Goal: Task Accomplishment & Management: Manage account settings

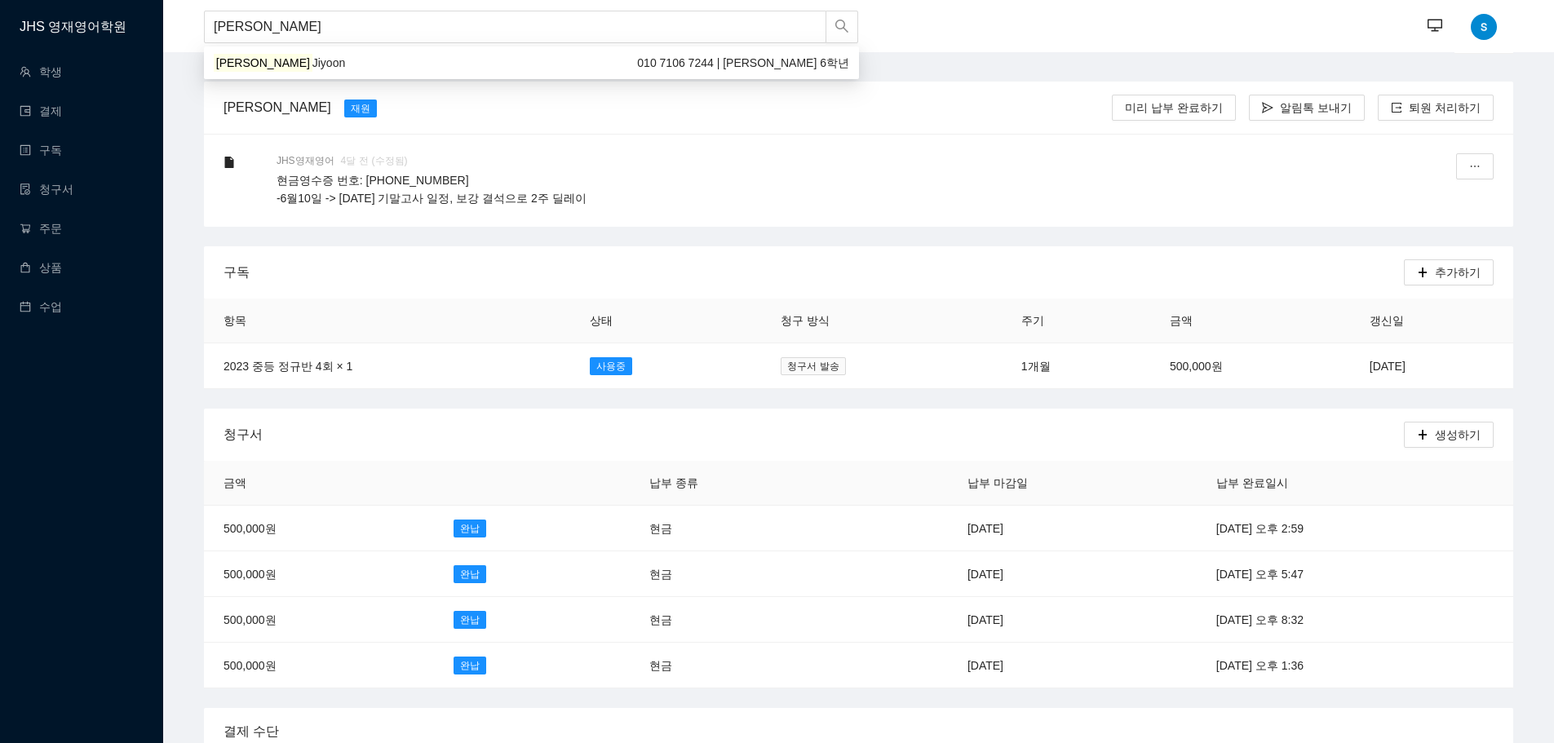
click at [312, 60] on span "Jiyoon" at bounding box center [328, 62] width 33 height 13
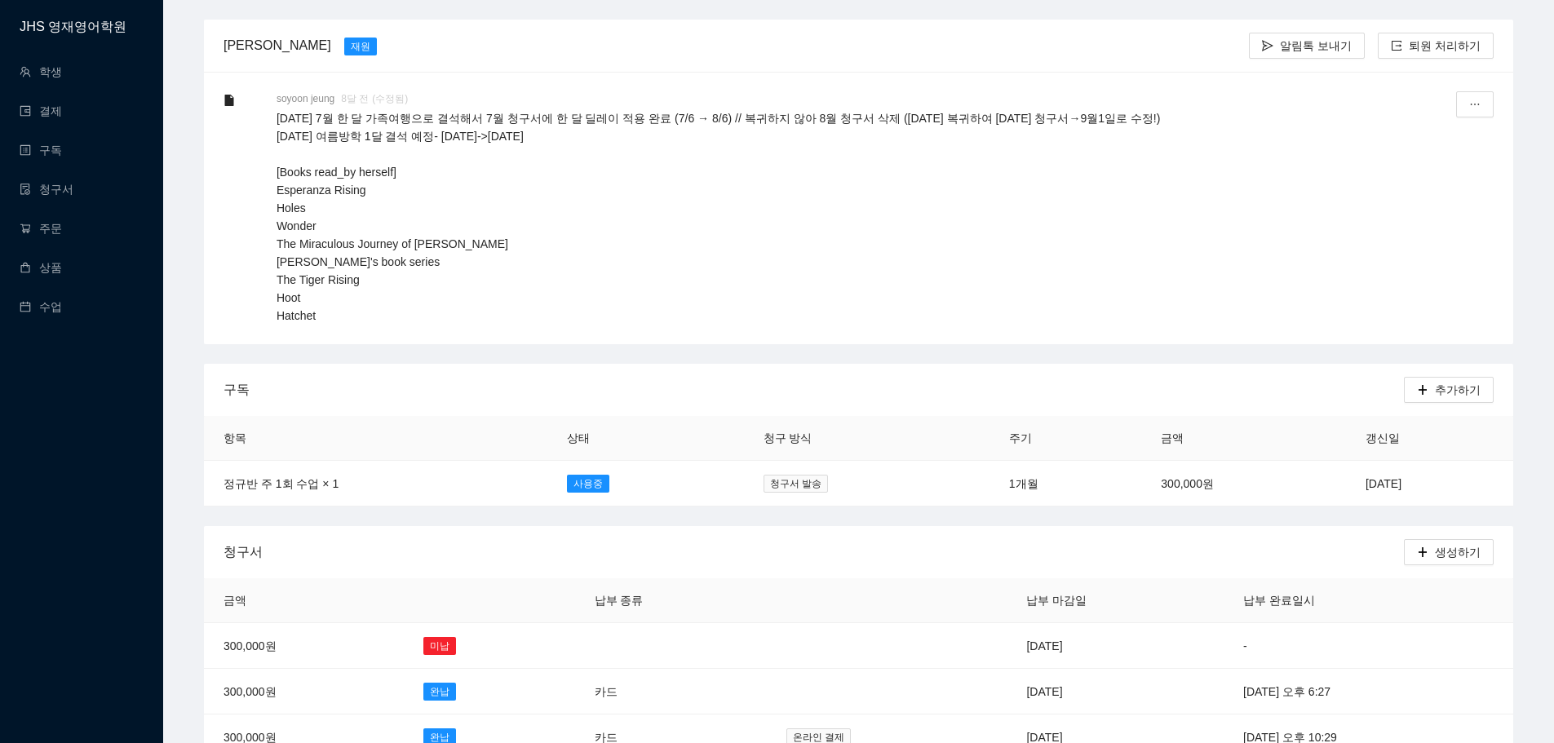
scroll to position [163, 0]
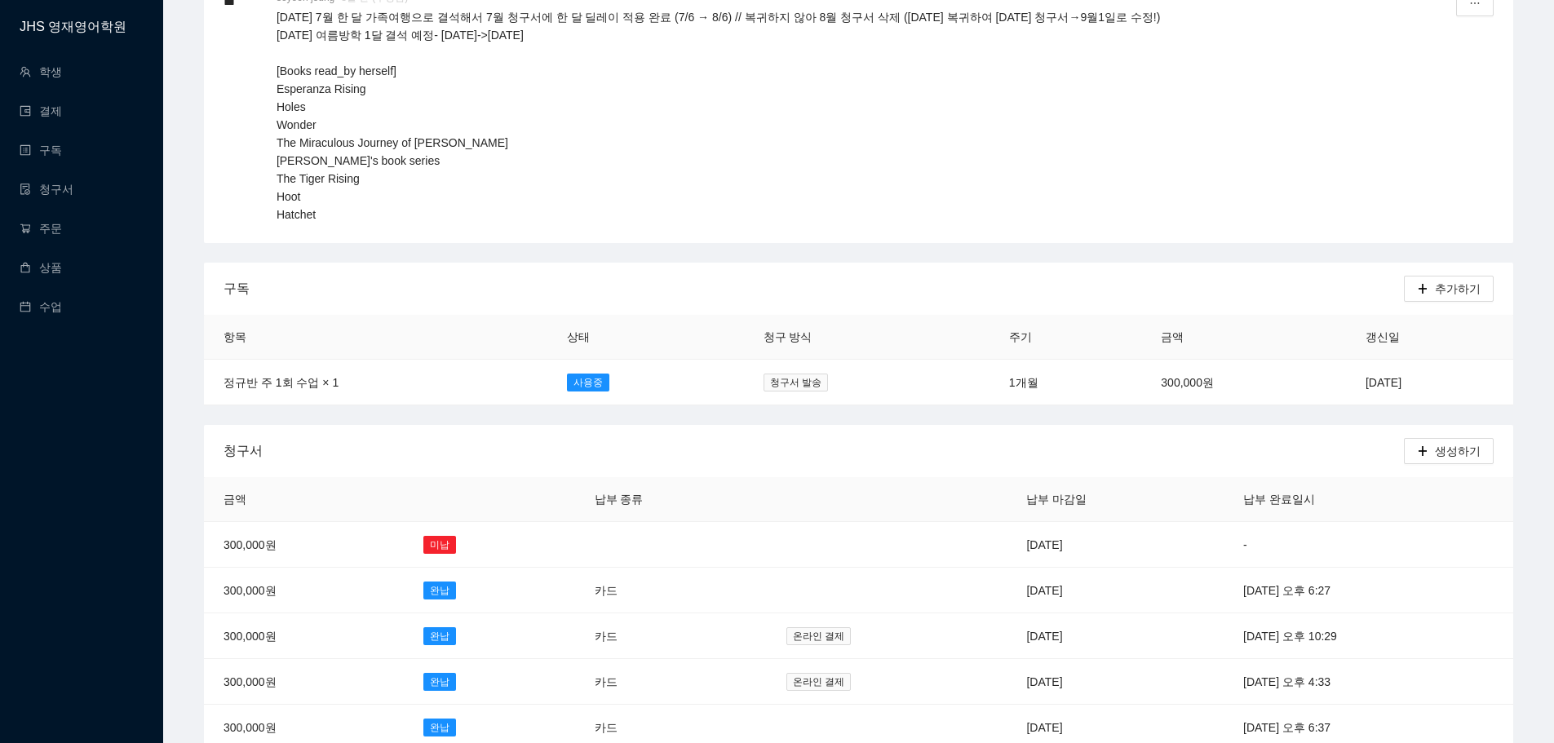
type input "[PERSON_NAME]"
click at [1245, 453] on div "청구서" at bounding box center [814, 450] width 1180 height 46
click at [1232, 440] on div "청구서" at bounding box center [814, 450] width 1180 height 46
click at [974, 434] on div "청구서" at bounding box center [814, 450] width 1180 height 46
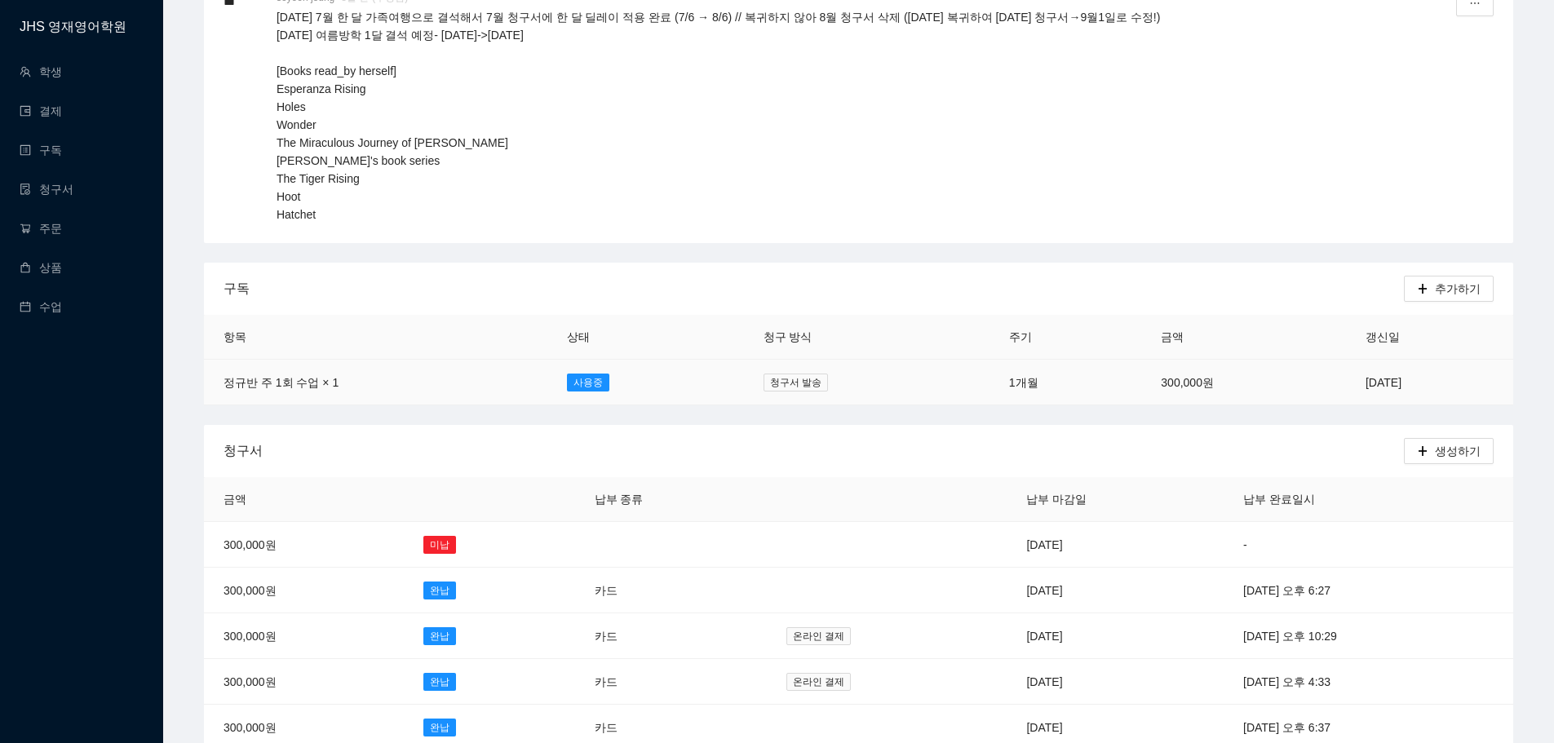
click at [1346, 379] on td "[DATE]" at bounding box center [1429, 383] width 167 height 46
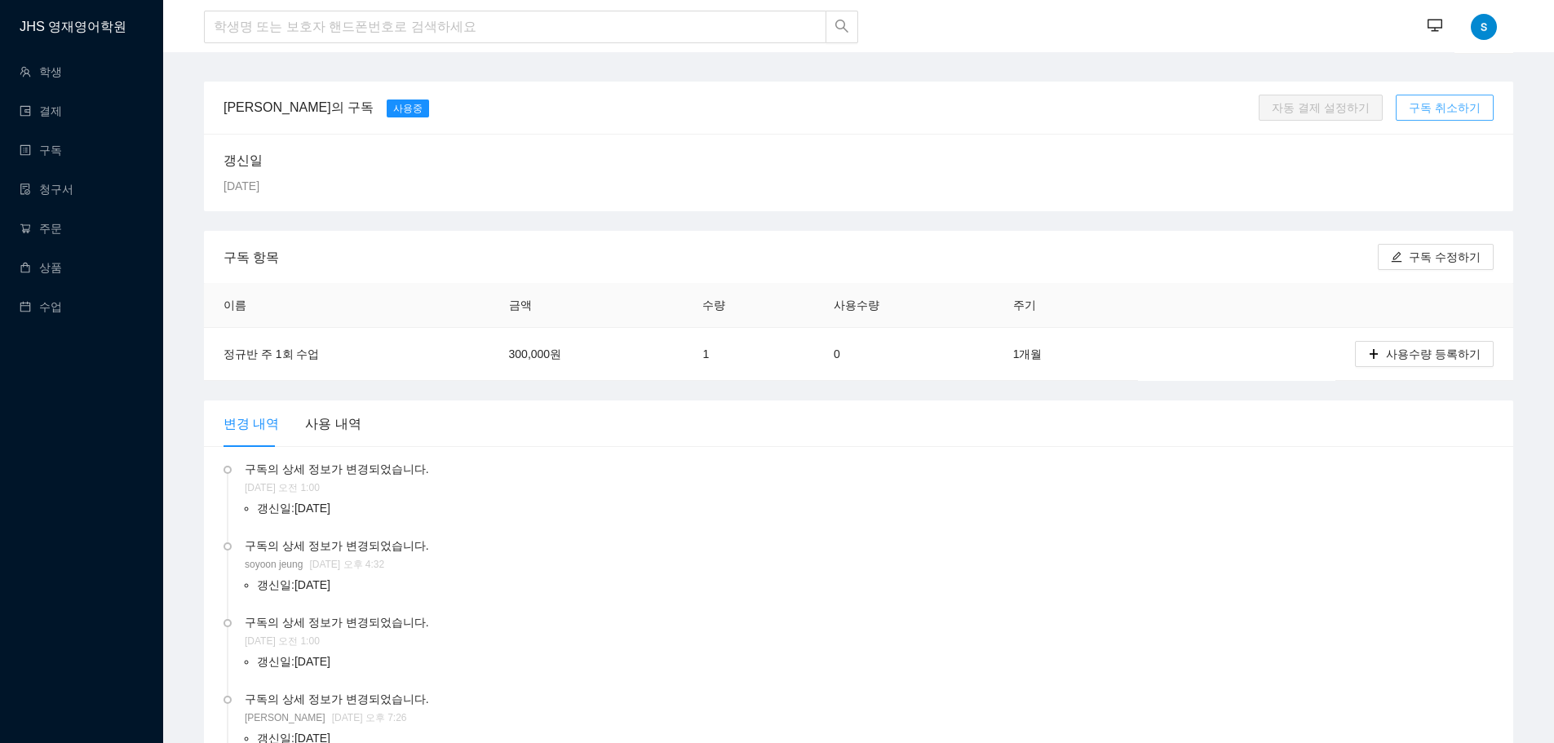
click at [1449, 104] on span "구독 취소하기" at bounding box center [1445, 108] width 72 height 18
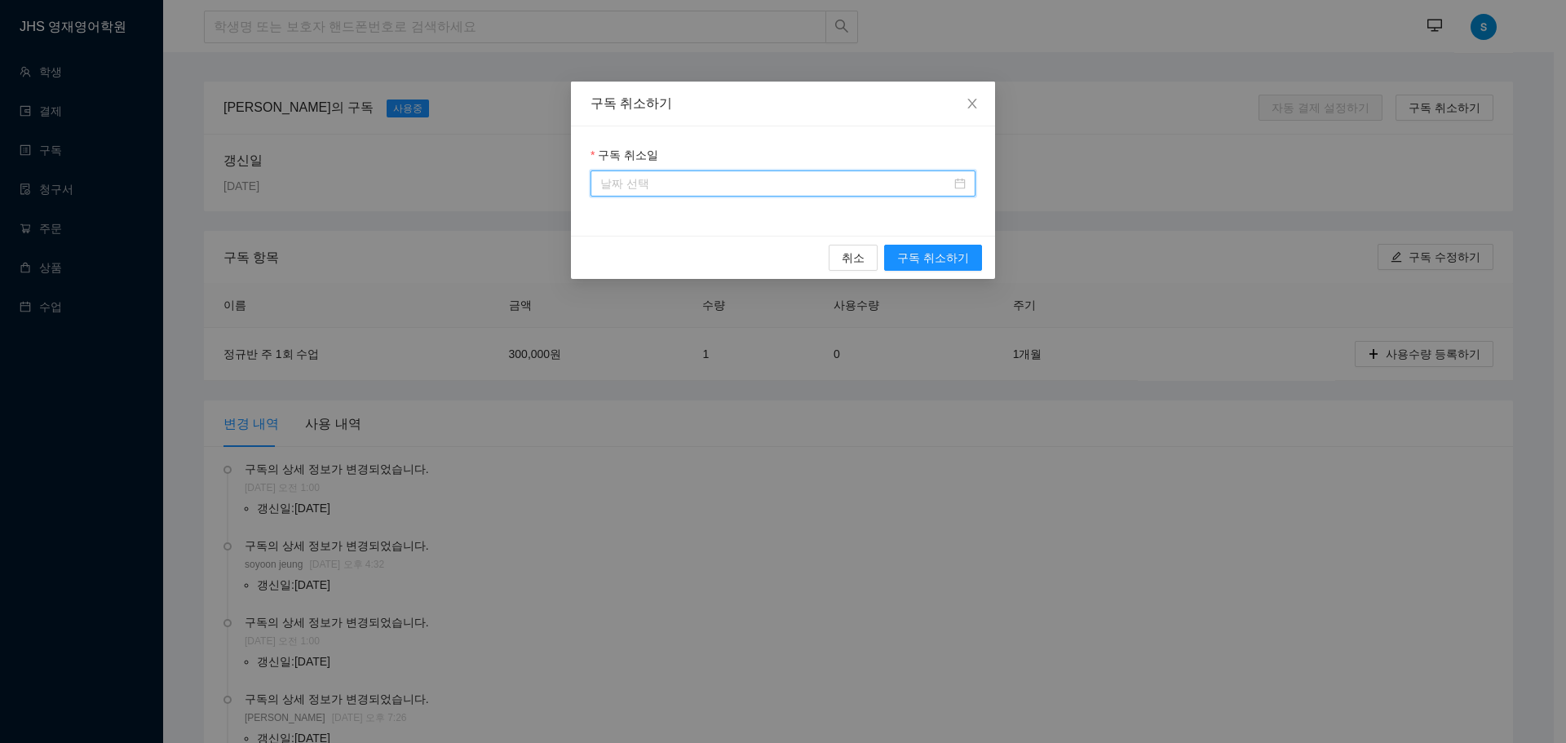
click at [856, 185] on input "구독 취소일" at bounding box center [775, 184] width 351 height 18
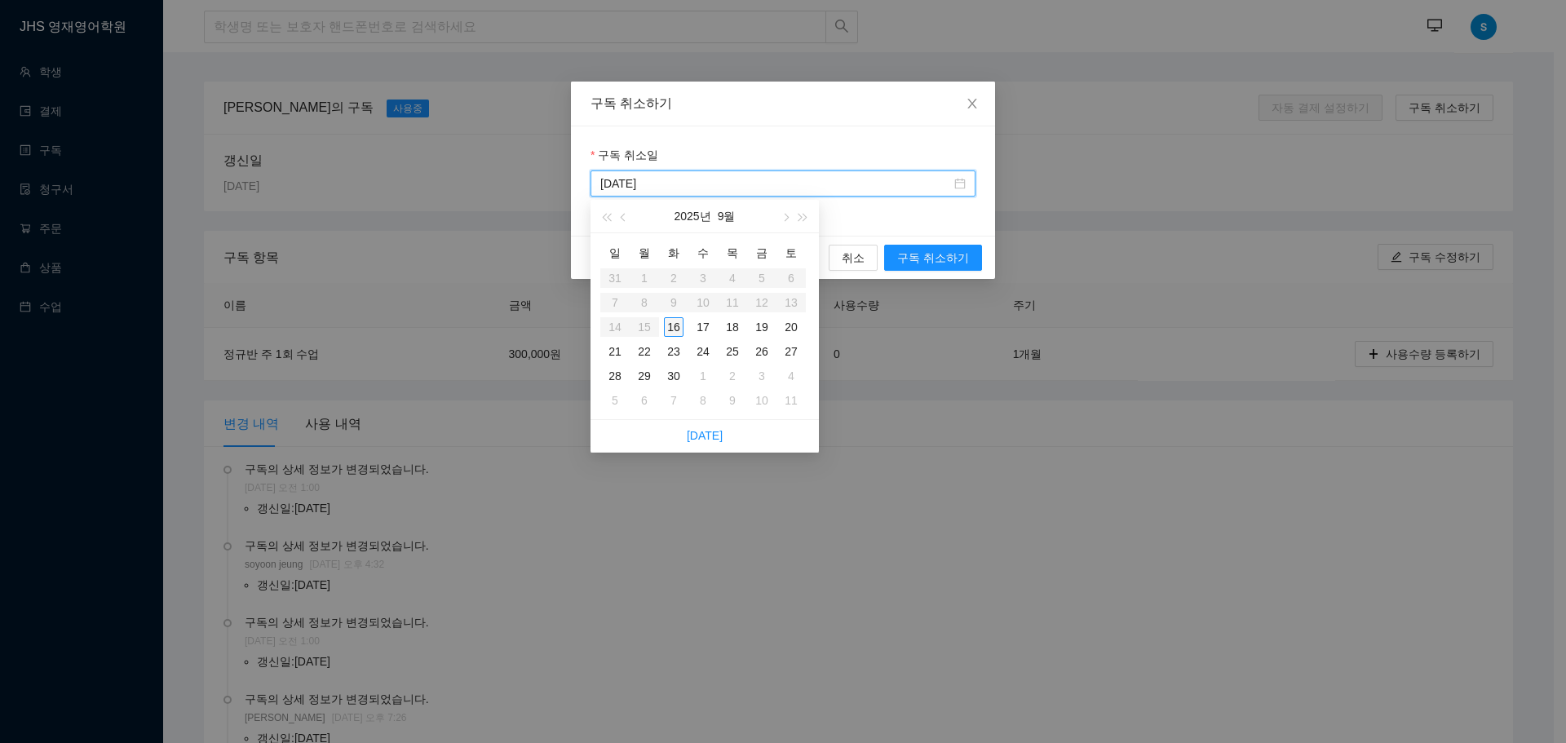
type input "[DATE]"
click at [672, 330] on div "16" at bounding box center [674, 327] width 20 height 20
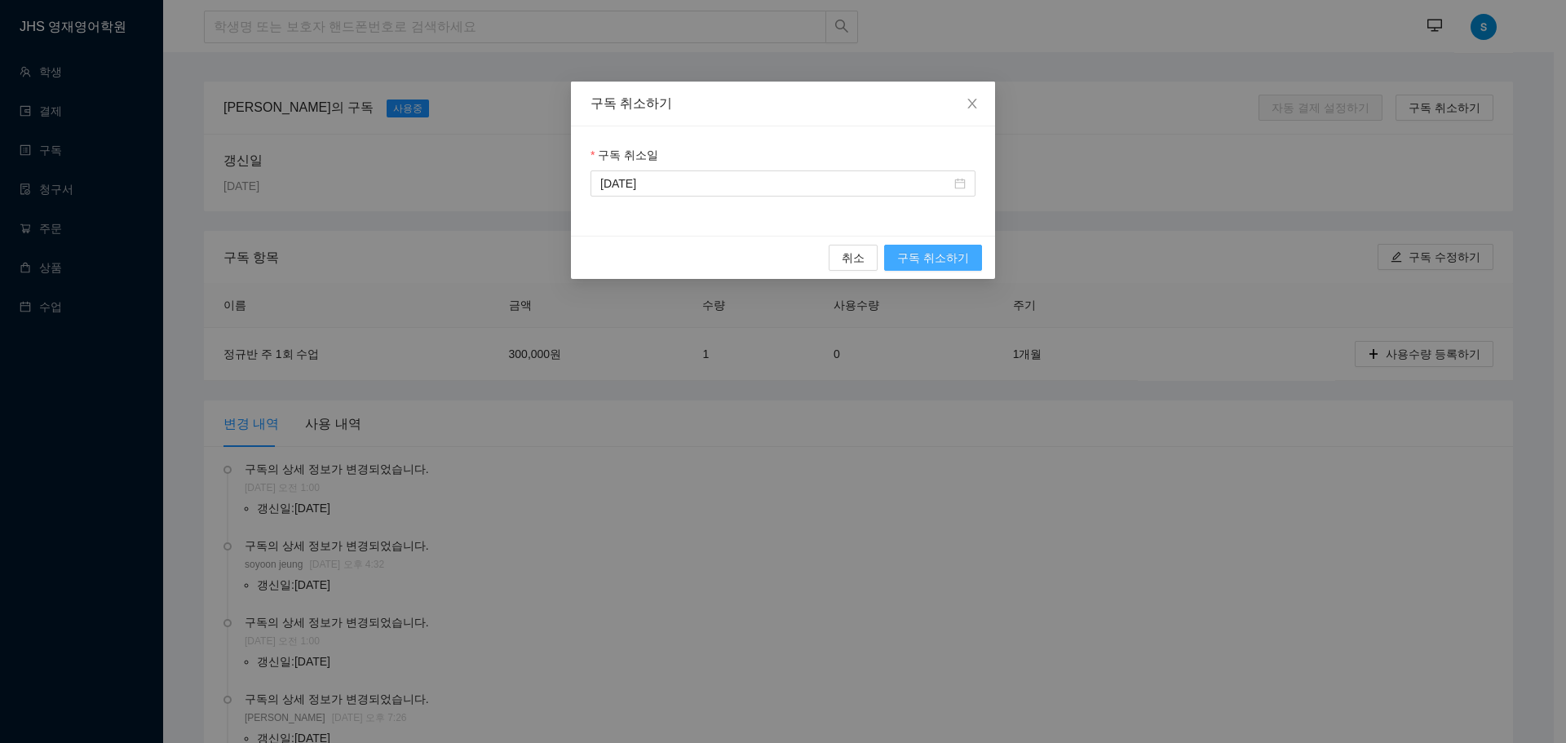
click at [937, 259] on span "구독 취소하기" at bounding box center [933, 258] width 72 height 18
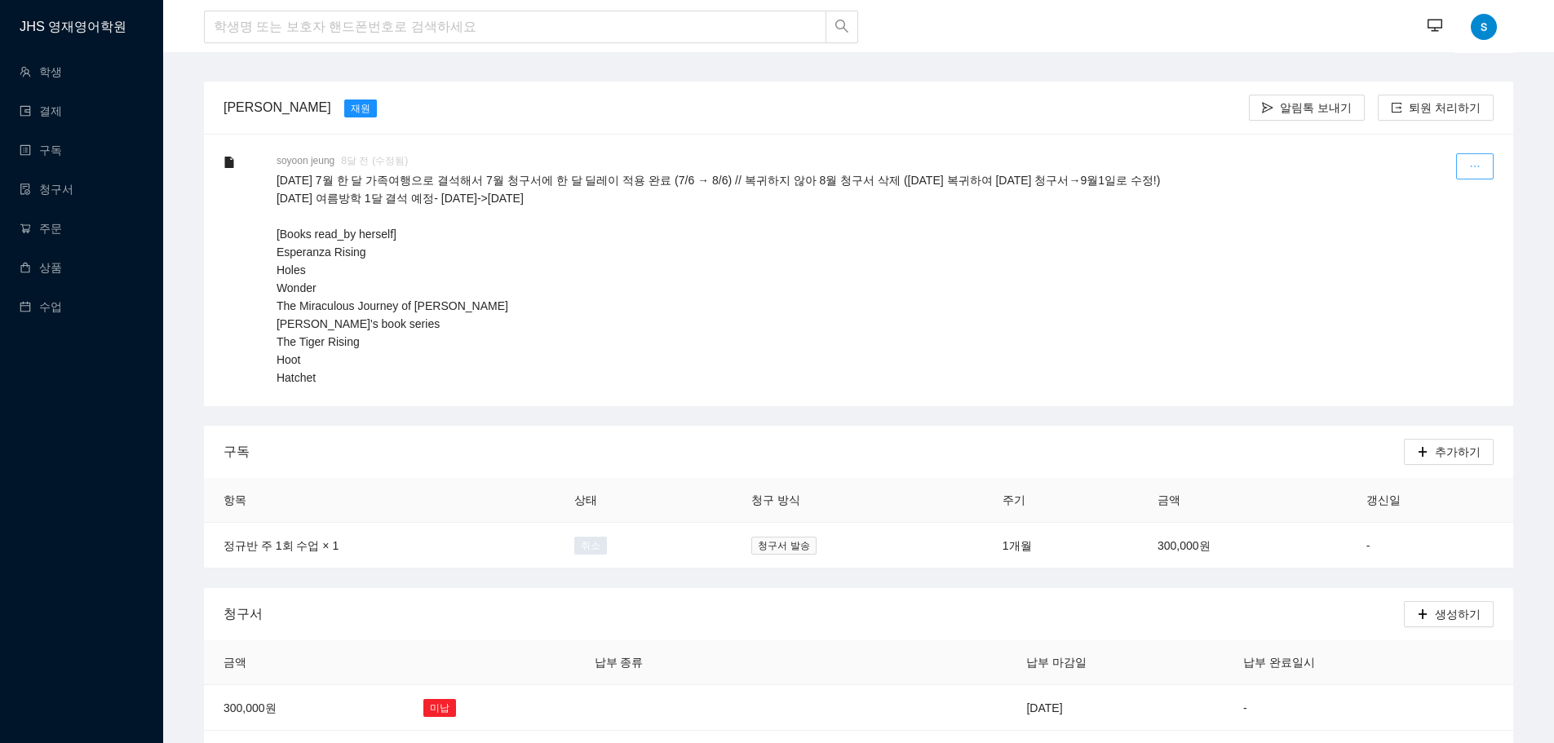
click at [1471, 172] on span "ellipsis" at bounding box center [1474, 167] width 11 height 13
click at [1410, 210] on div "수정하기" at bounding box center [1435, 207] width 87 height 42
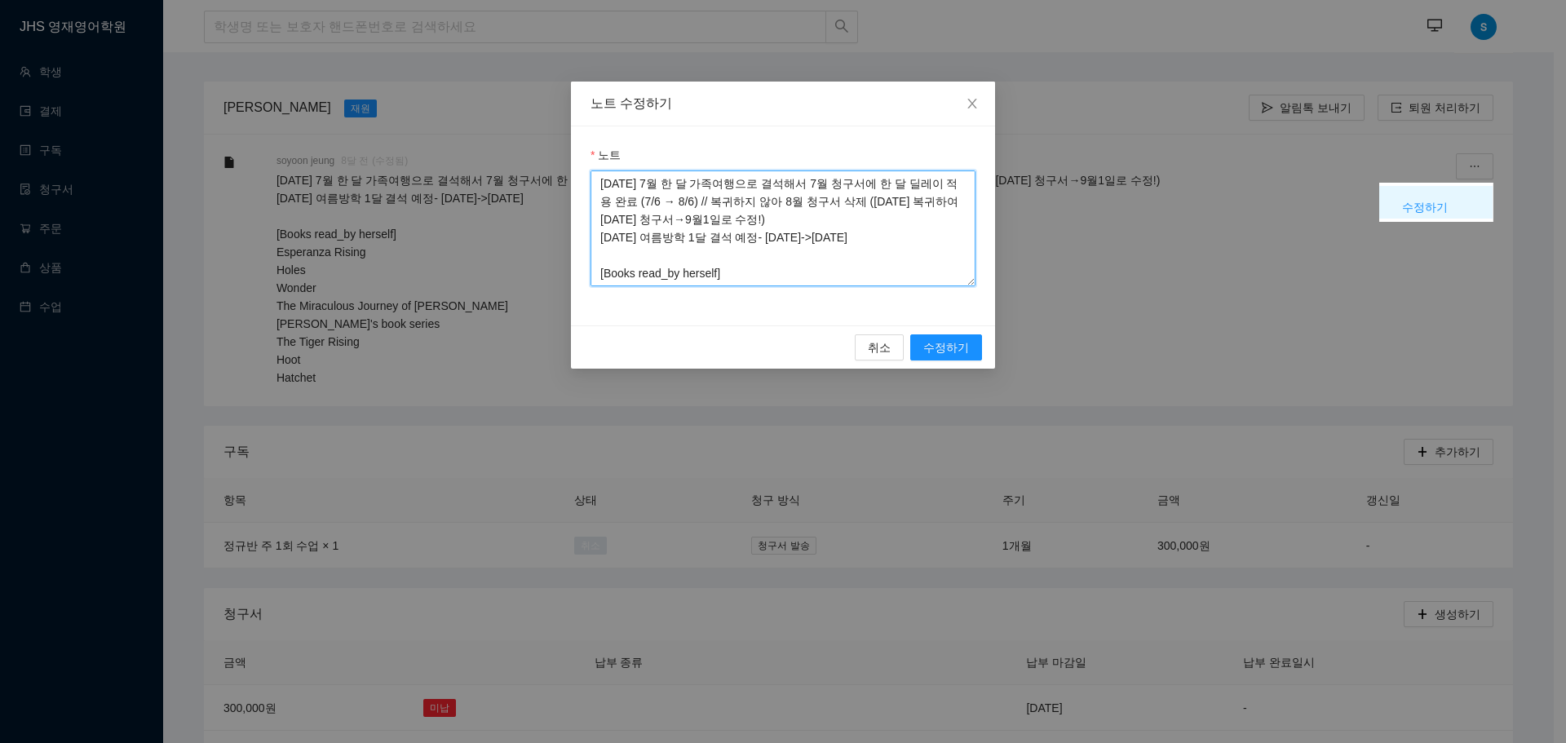
click at [600, 188] on textarea "[DATE] 7월 한 달 가족여행으로 결석해서 7월 청구서에 한 달 딜레이 적용 완료 (7/6 → 8/6) // 복귀하지 않아 8월 청구서 삭…" at bounding box center [783, 228] width 385 height 116
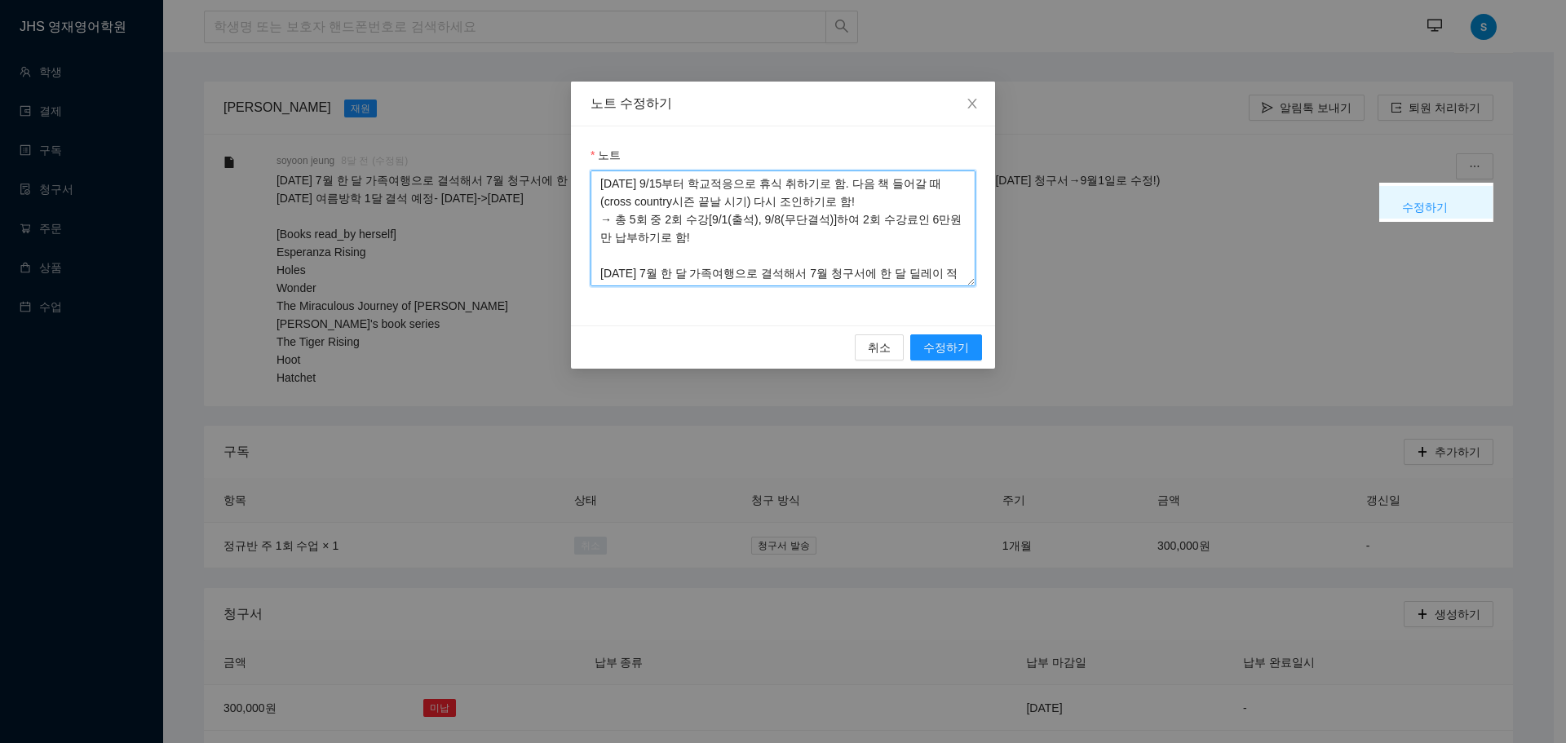
click at [905, 262] on textarea "[DATE] 9/15부터 학교적응으로 휴식 취하기로 함. 다음 책 들어갈 때(cross country시즌 끝날 시기) 다시 조인하기로 함! →…" at bounding box center [783, 228] width 385 height 116
drag, startPoint x: 623, startPoint y: 240, endPoint x: 665, endPoint y: 240, distance: 41.6
click at [665, 240] on textarea "[DATE] 9/15부터 학교적응으로 휴식 취하기로 함. 다음 책 들어갈 때(cross country시즌 끝날 시기) 다시 조인하기로 함! →…" at bounding box center [783, 228] width 385 height 116
click at [668, 237] on textarea "[DATE] 9/15부터 학교적응으로 휴식 취하기로 함. 다음 책 들어갈 때(cross country시즌 끝날 시기) 다시 조인하기로 함! →…" at bounding box center [783, 228] width 385 height 116
click at [857, 181] on textarea "[DATE] 9/15부터 학교적응으로 휴식 취하기로 함. 다음 책 들어갈 때(cross country시즌 끝날 시기) 다시 조인하기로 함! →…" at bounding box center [783, 228] width 385 height 116
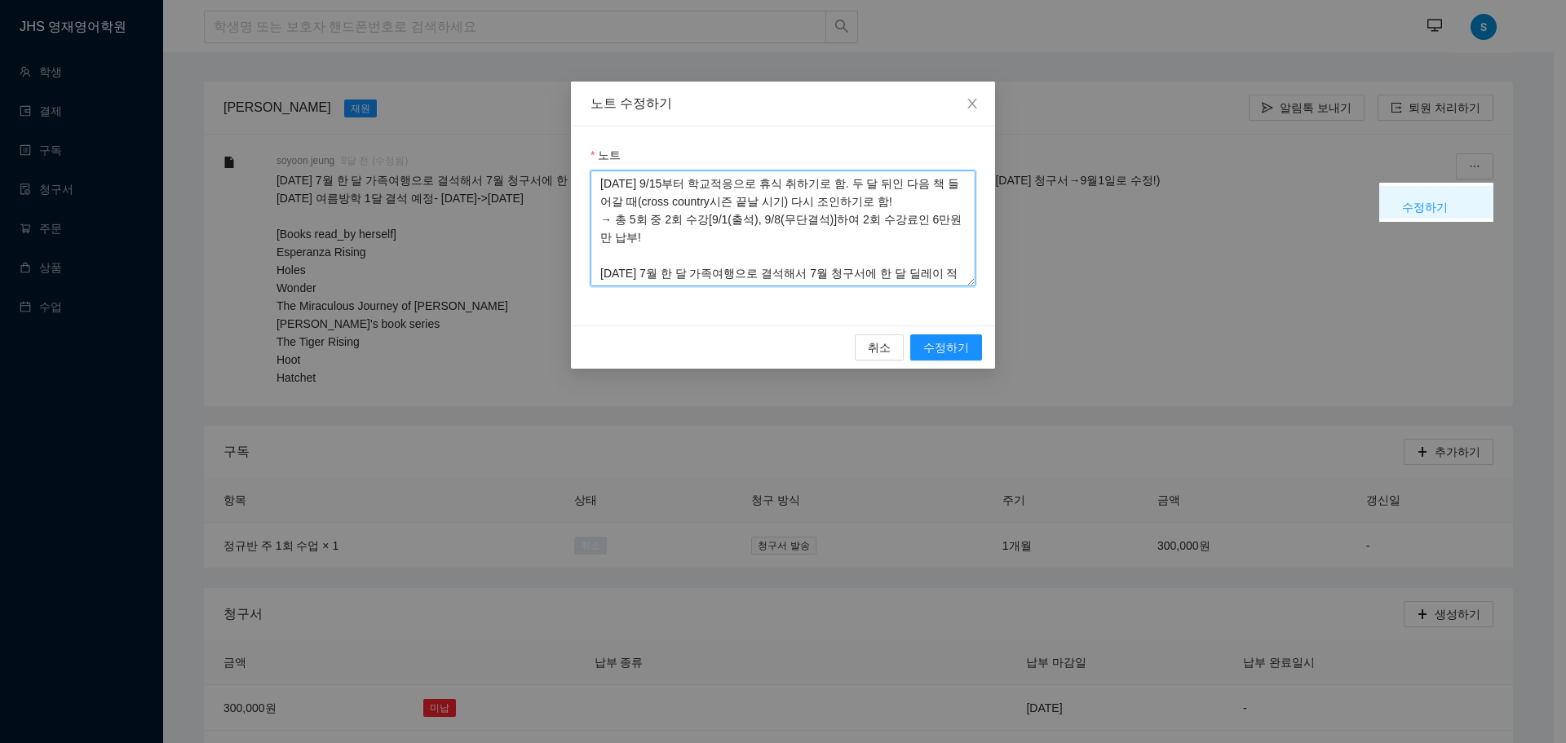
click at [905, 202] on textarea "[DATE] 9/15부터 학교적응으로 휴식 취하기로 함. 두 달 뒤인 다음 책 들어갈 때(cross country시즌 끝날 시기) 다시 조인하…" at bounding box center [783, 228] width 385 height 116
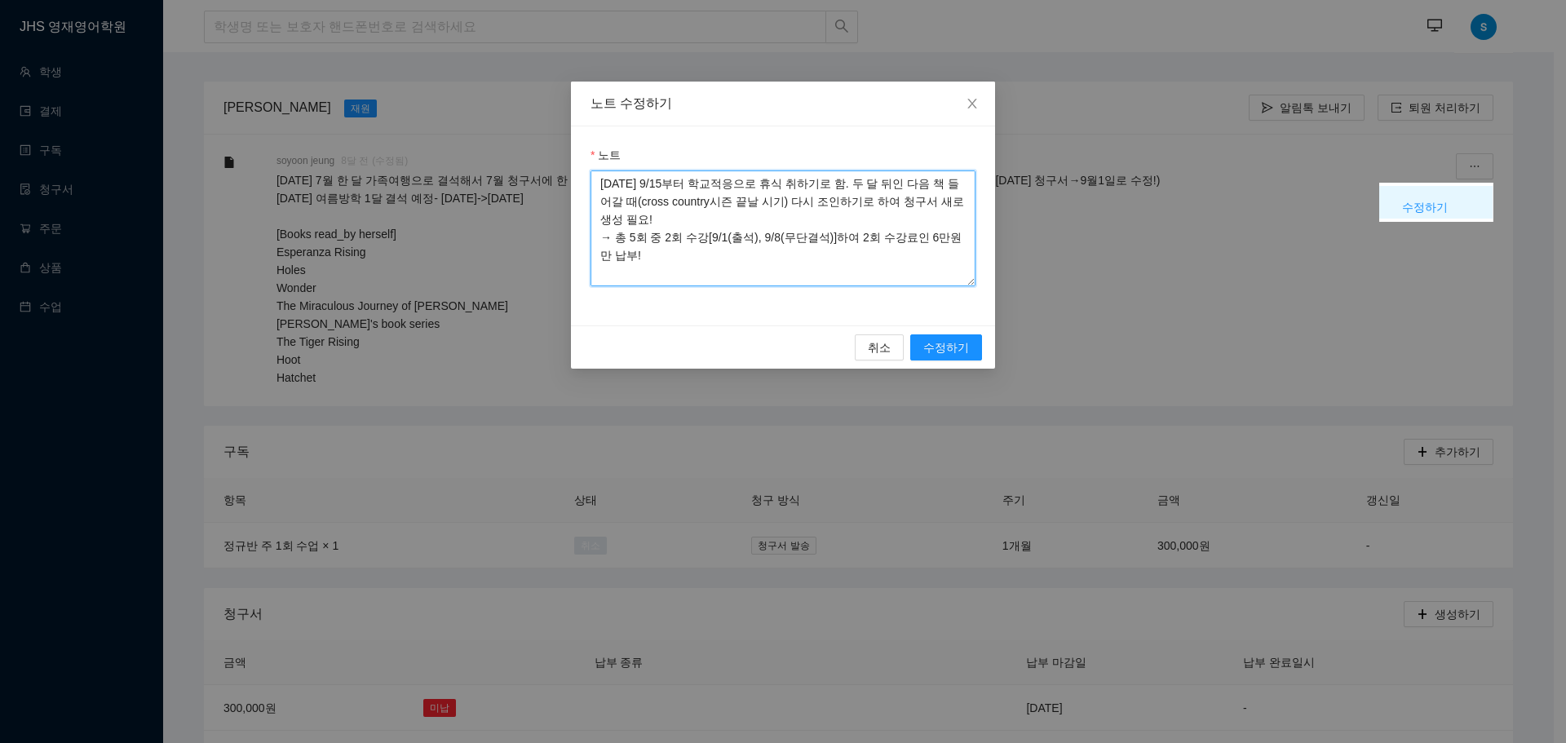
type textarea "[DATE] 9/15부터 학교적응으로 휴식 취하기로 함. 두 달 뒤인 다음 책 들어갈 때(cross country시즌 끝날 시기) 다시 조인하…"
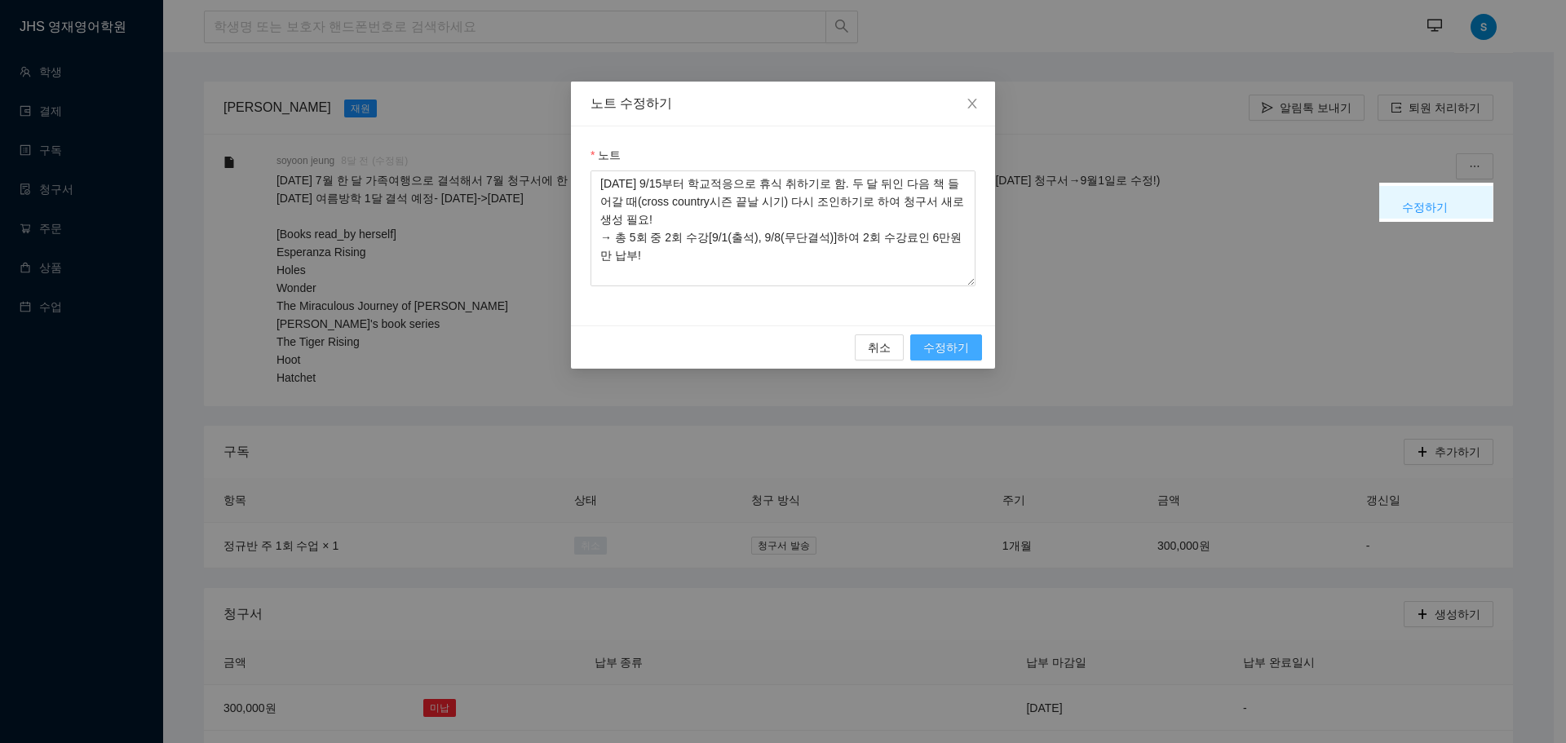
click at [948, 343] on span "수정하기" at bounding box center [946, 348] width 46 height 18
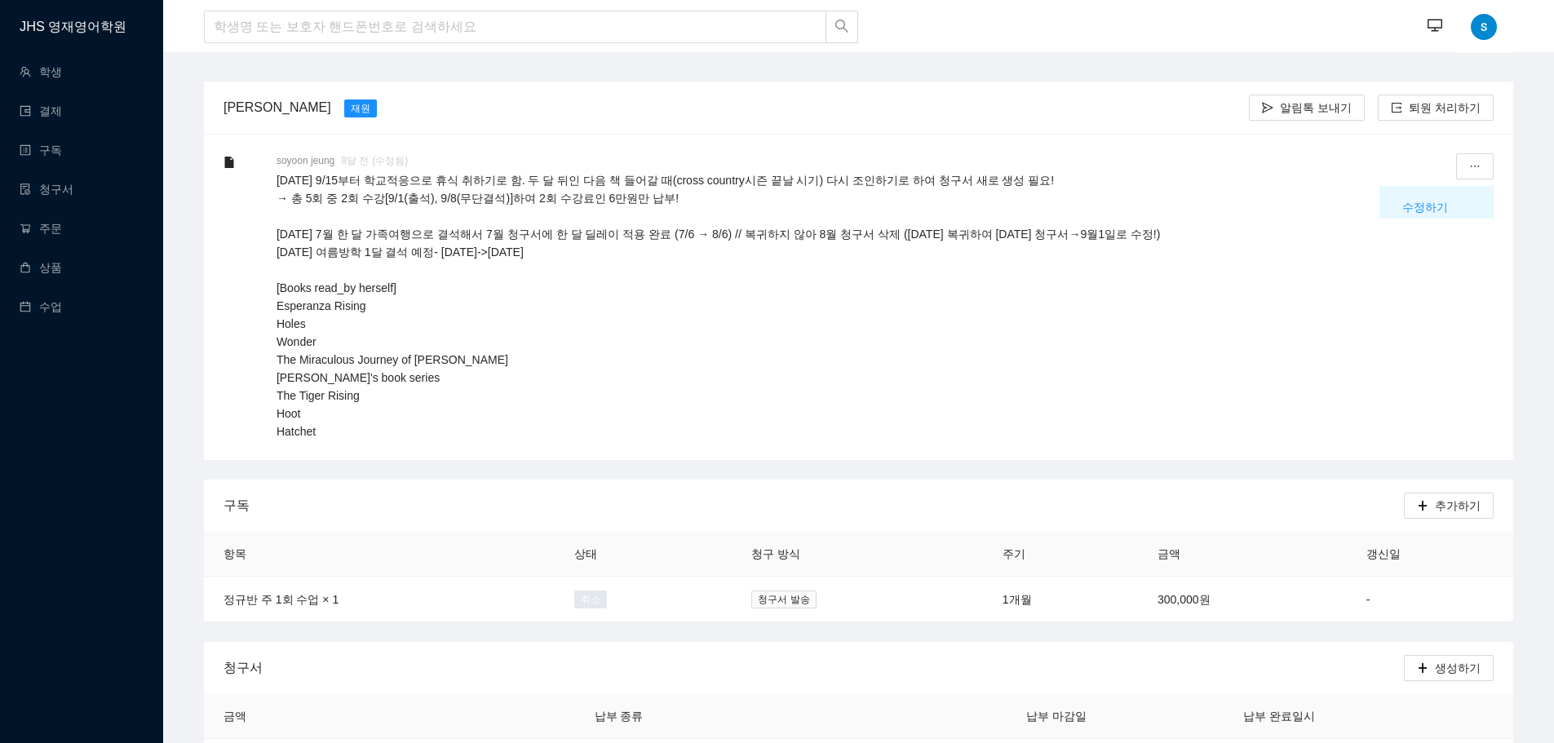
click at [988, 383] on p "[DATE] 9/15부터 학교적응으로 휴식 취하기로 함. 두 달 뒤인 다음 책 들어갈 때(cross country시즌 끝날 시기) 다시 조인하…" at bounding box center [832, 305] width 1111 height 269
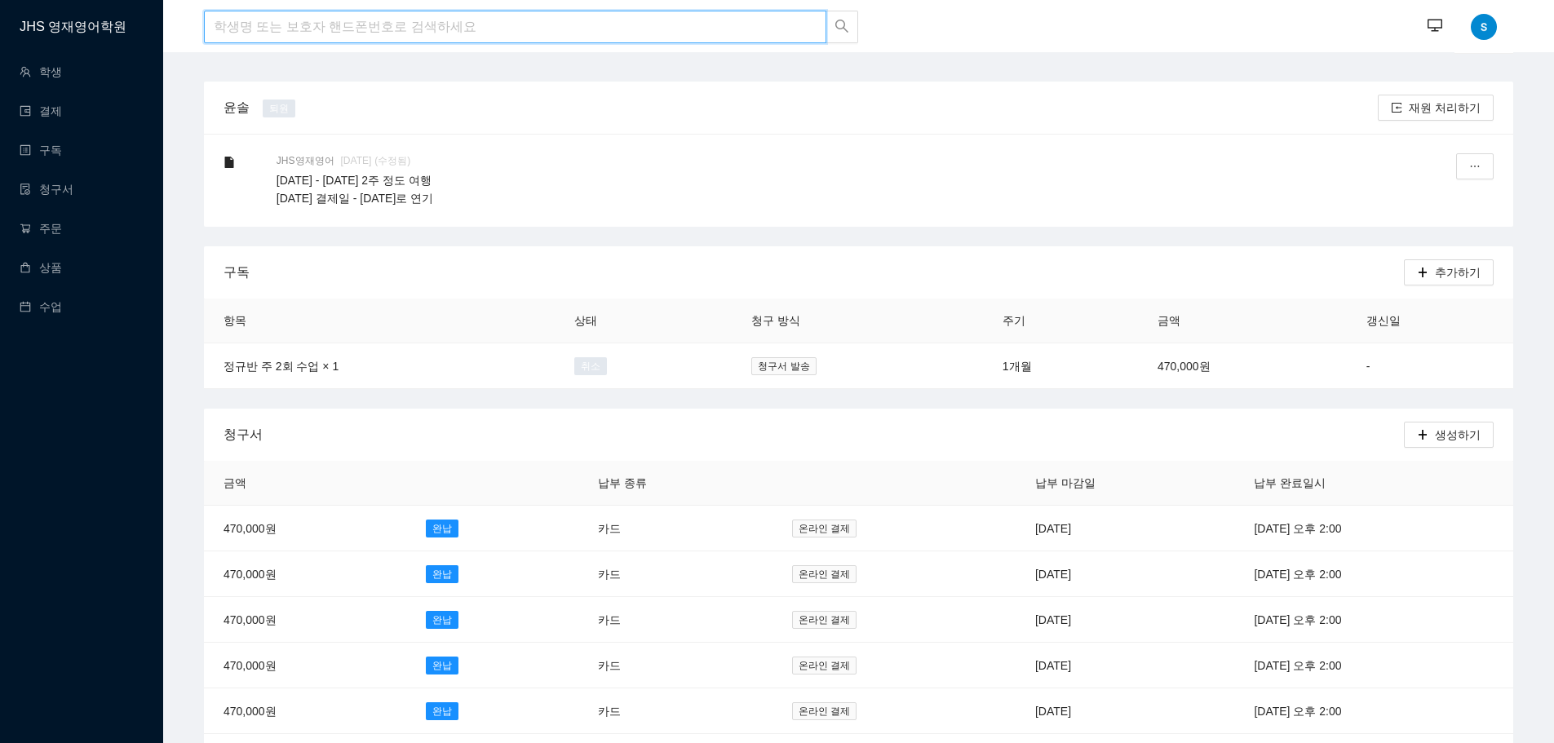
click at [325, 28] on input "search" at bounding box center [515, 27] width 622 height 33
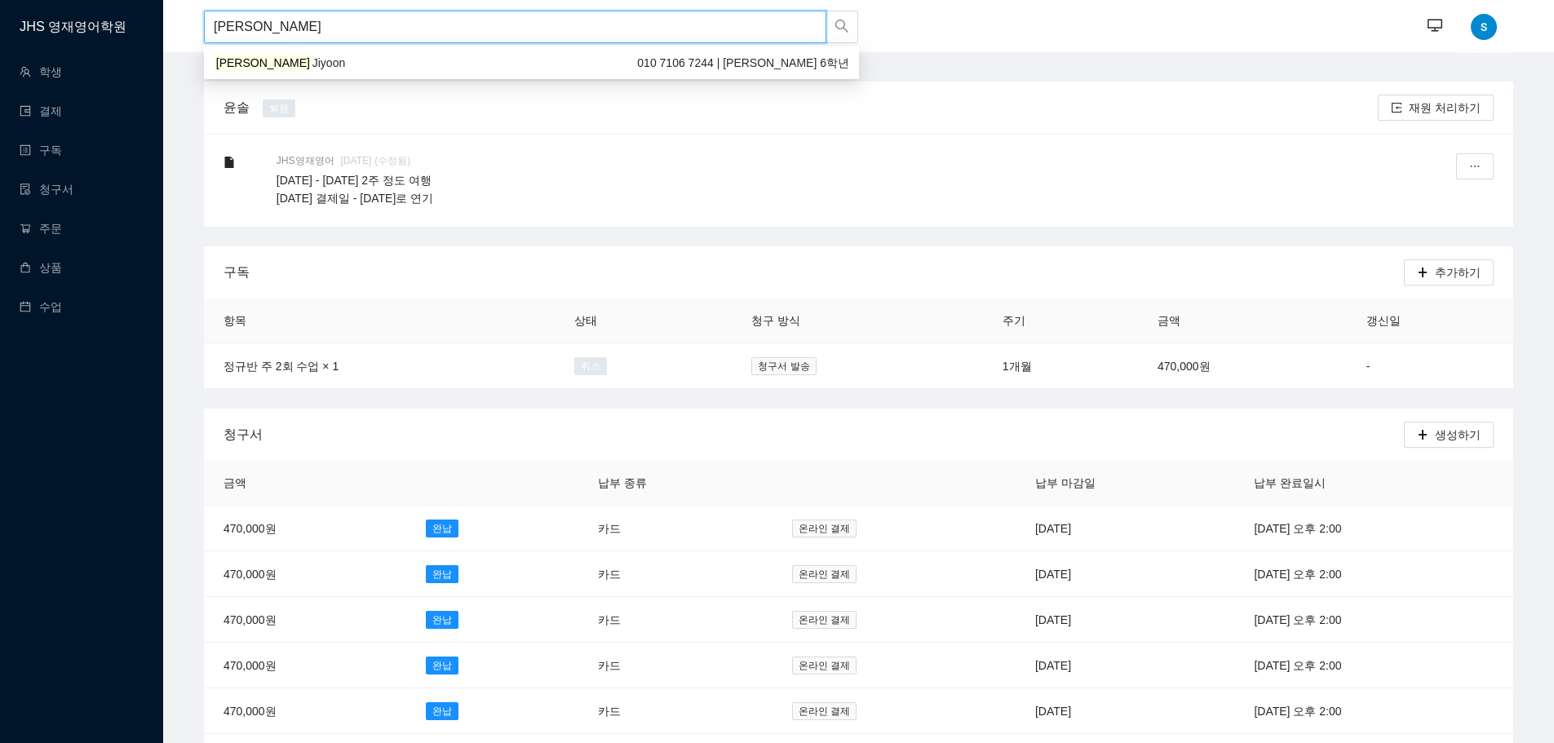
click at [317, 60] on div "김지윤 Jiyoon 010 7106 7244 | Chadwick 6학년" at bounding box center [531, 63] width 635 height 18
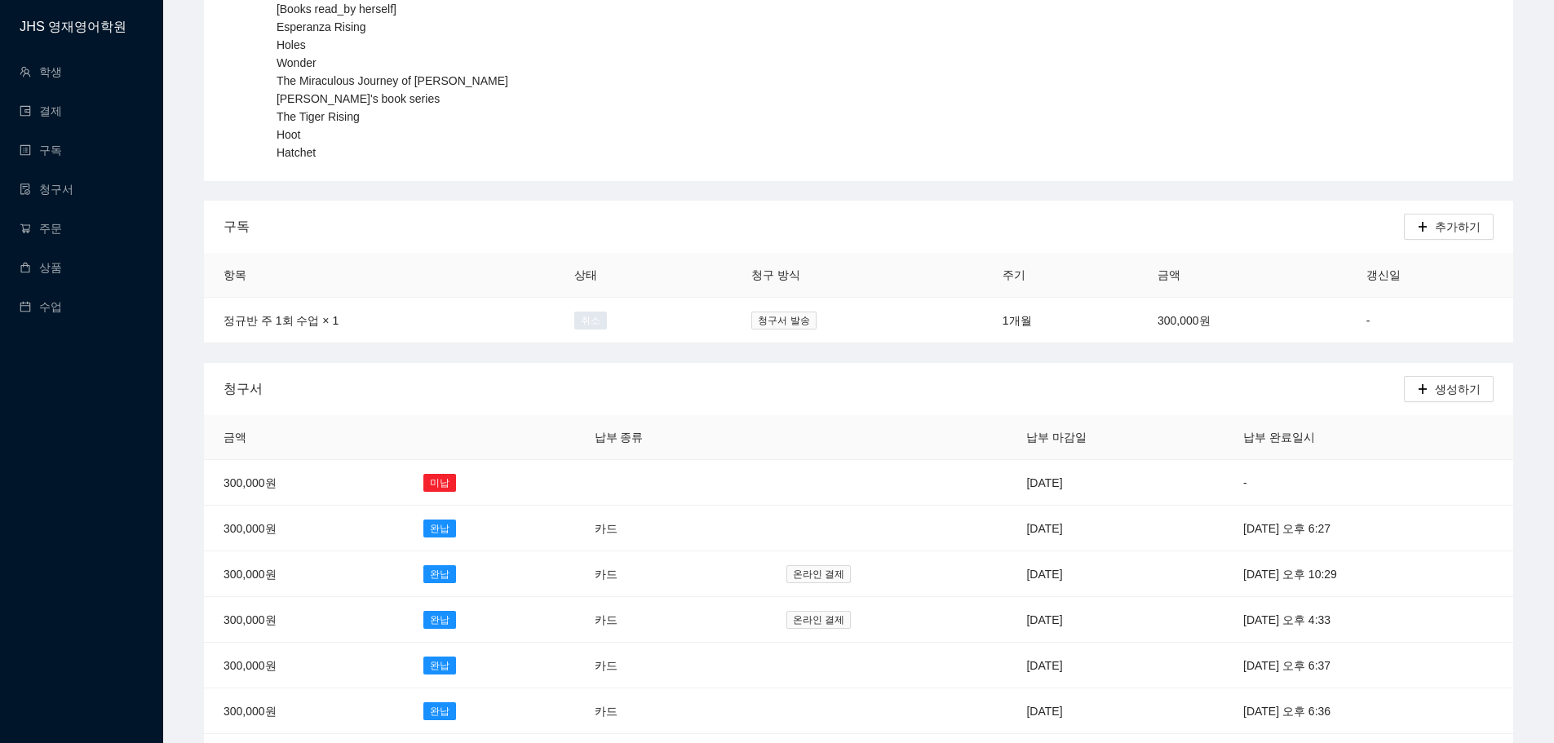
scroll to position [245, 0]
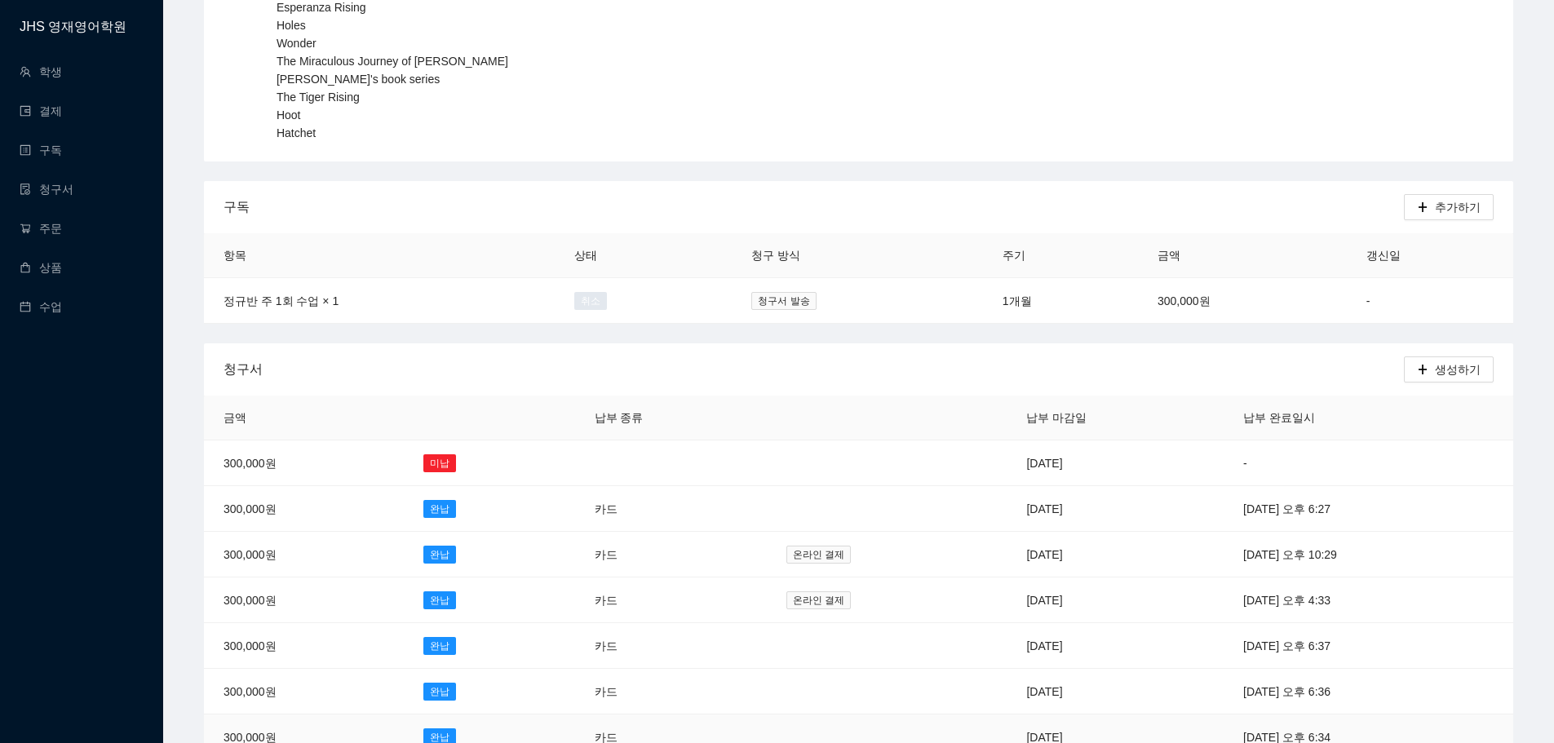
type input "[PERSON_NAME]"
